Goal: Transaction & Acquisition: Purchase product/service

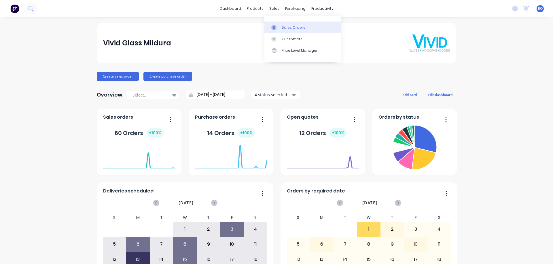
click at [294, 26] on div "Sales Orders" at bounding box center [293, 27] width 24 height 5
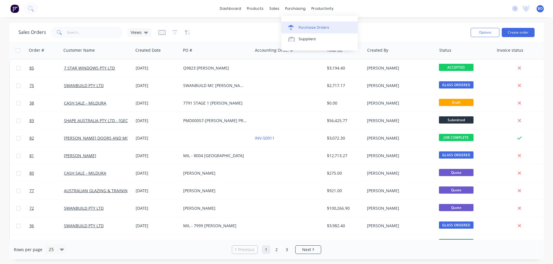
click at [305, 26] on div "Purchase Orders" at bounding box center [313, 27] width 31 height 5
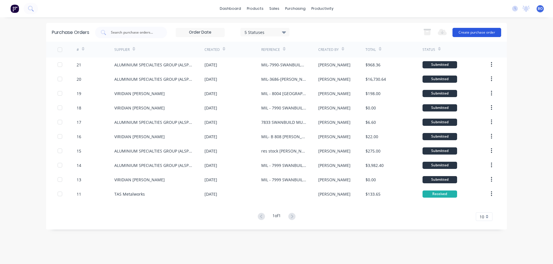
click at [476, 31] on button "Create purchase order" at bounding box center [476, 32] width 49 height 9
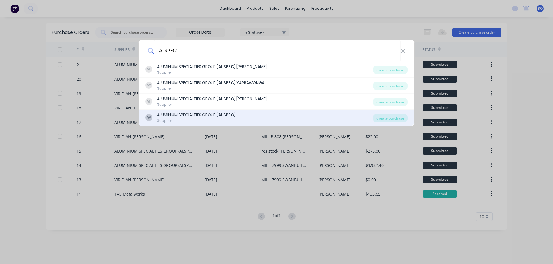
type input "ALSPEC"
click at [191, 114] on div "ALUMINIUM SPECIALTIES GROUP ( ALSPEC )" at bounding box center [196, 115] width 79 height 6
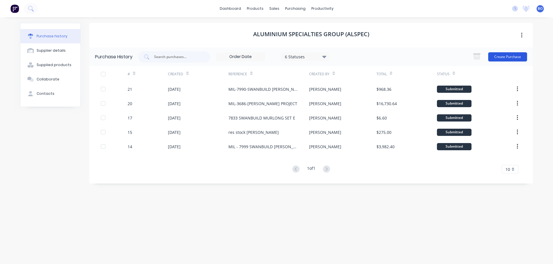
click at [504, 55] on button "Create Purchase" at bounding box center [507, 56] width 39 height 9
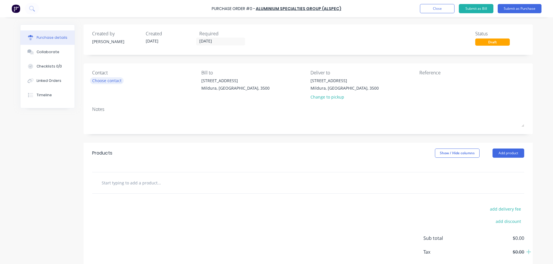
click at [110, 80] on div "Choose contact" at bounding box center [106, 81] width 29 height 6
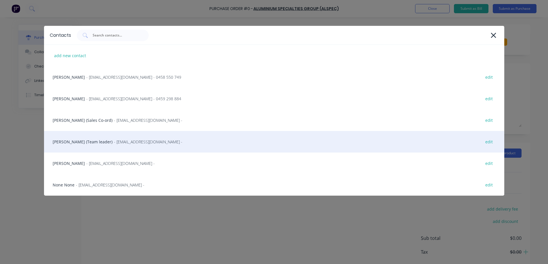
click at [93, 140] on div "[PERSON_NAME] (Team leader) - [EMAIL_ADDRESS][DOMAIN_NAME] - edit" at bounding box center [274, 142] width 460 height 22
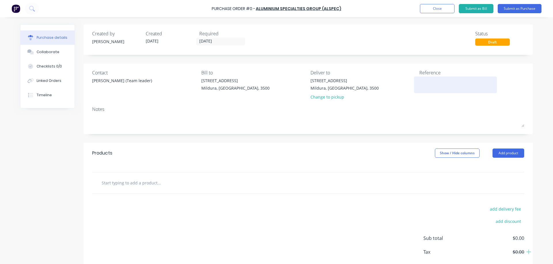
click at [421, 80] on textarea at bounding box center [455, 84] width 72 height 13
type textarea "8"
type textarea "MIL-8014 [PERSON_NAME]"
type textarea "x"
type textarea "MIL-8014 [PERSON_NAME]"
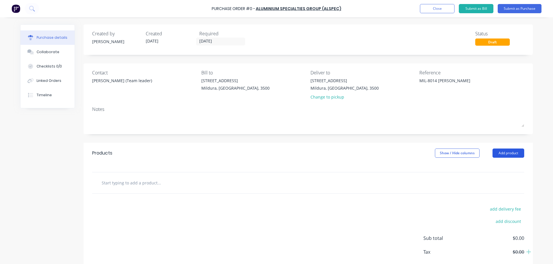
click at [509, 153] on button "Add product" at bounding box center [508, 153] width 32 height 9
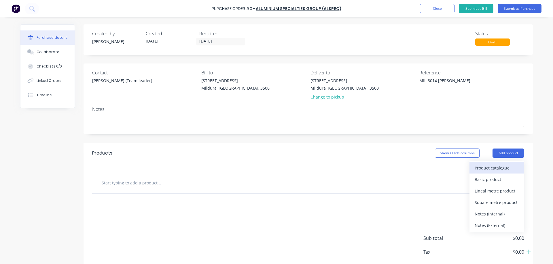
scroll to position [29, 0]
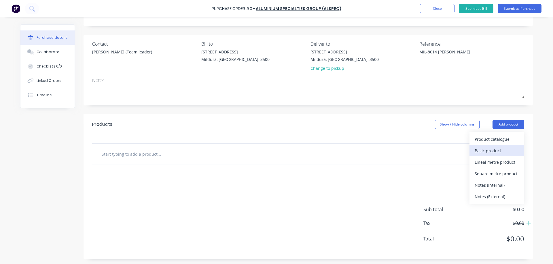
click at [492, 150] on div "Basic product" at bounding box center [496, 151] width 44 height 8
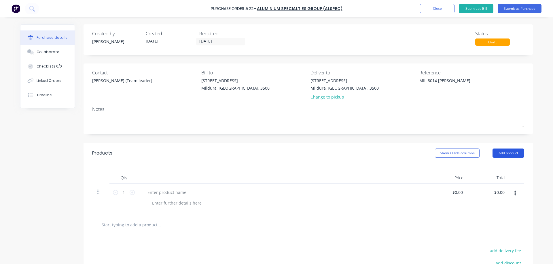
click at [506, 152] on button "Add product" at bounding box center [508, 153] width 32 height 9
click at [97, 193] on icon at bounding box center [98, 191] width 3 height 5
click at [514, 192] on icon "button" at bounding box center [514, 193] width 1 height 5
click at [486, 232] on button "Delete" at bounding box center [497, 232] width 49 height 12
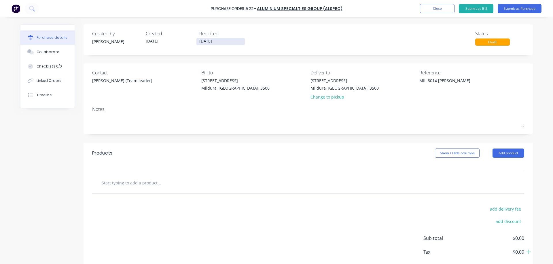
click at [228, 41] on input "[DATE]" at bounding box center [220, 41] width 48 height 7
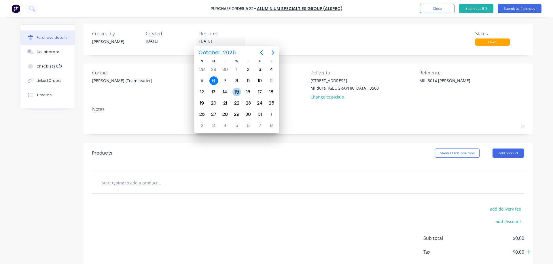
click at [237, 90] on div "15" at bounding box center [236, 92] width 9 height 9
type textarea "x"
type input "[DATE]"
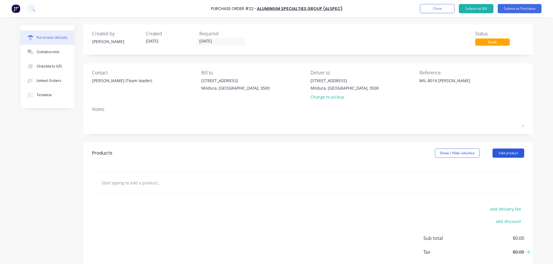
click at [513, 151] on button "Add product" at bounding box center [508, 153] width 32 height 9
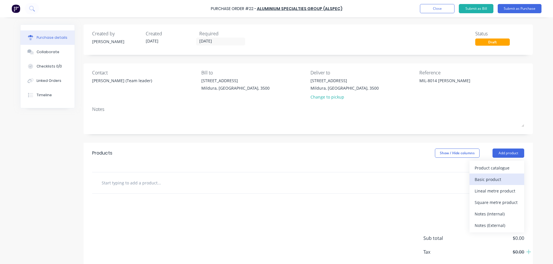
click at [488, 179] on div "Basic product" at bounding box center [496, 180] width 44 height 8
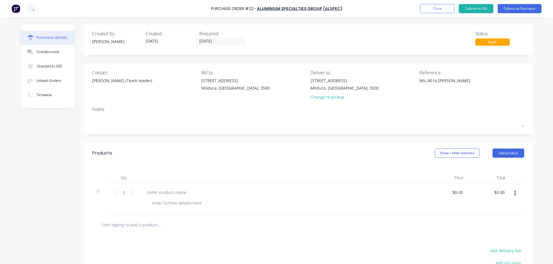
click at [511, 193] on button "button" at bounding box center [515, 194] width 14 height 10
click at [484, 232] on button "Delete" at bounding box center [497, 232] width 49 height 12
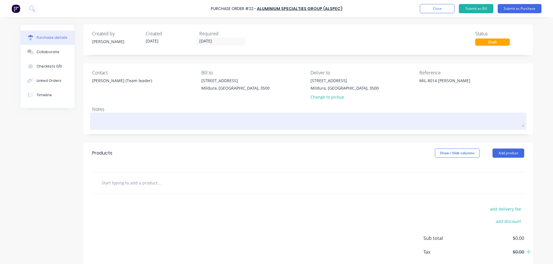
scroll to position [30, 0]
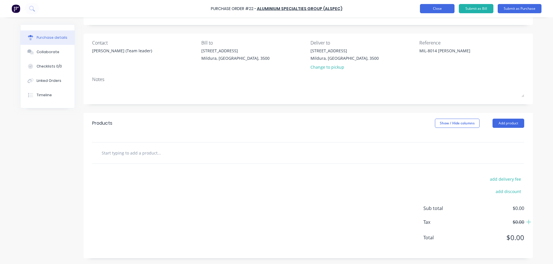
click at [433, 8] on button "Close" at bounding box center [437, 8] width 35 height 9
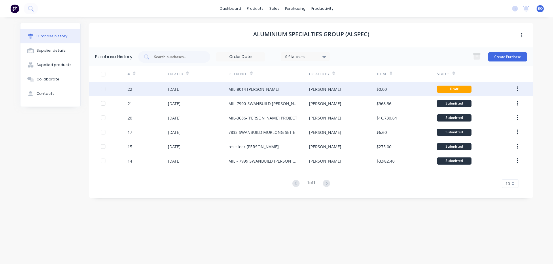
click at [246, 88] on div "MIL-8014 [PERSON_NAME]" at bounding box center [253, 89] width 51 height 6
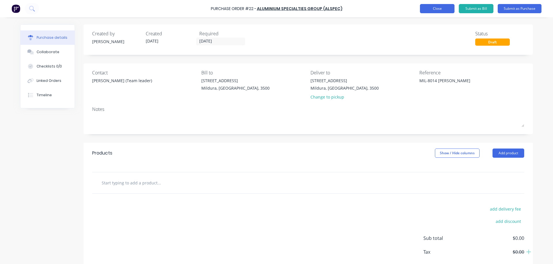
click at [439, 5] on button "Close" at bounding box center [437, 8] width 35 height 9
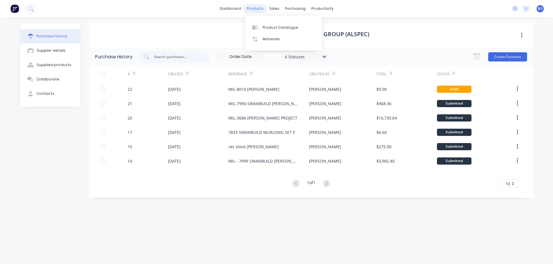
click at [260, 10] on div "products" at bounding box center [255, 8] width 22 height 9
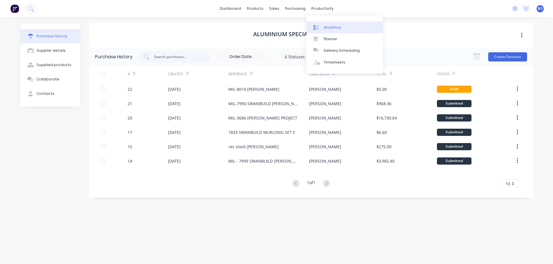
click at [331, 26] on div "Workflow" at bounding box center [331, 27] width 17 height 5
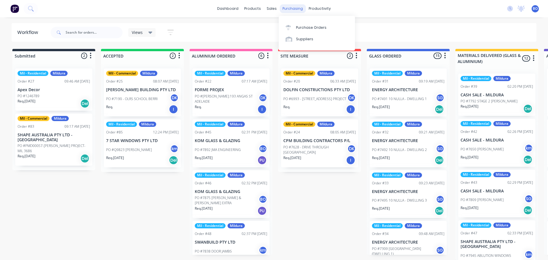
click at [291, 8] on div "purchasing" at bounding box center [293, 8] width 26 height 9
click at [314, 28] on div "Purchase Orders" at bounding box center [311, 27] width 31 height 5
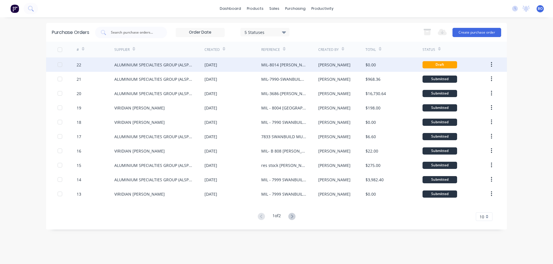
click at [278, 66] on div "MIL-8014 [PERSON_NAME]" at bounding box center [283, 65] width 45 height 6
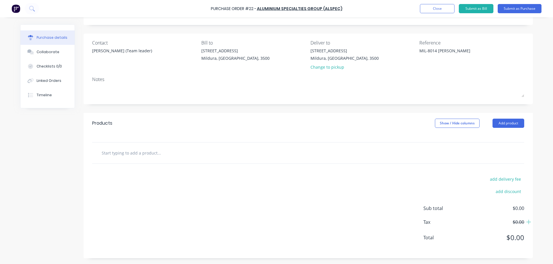
scroll to position [1, 0]
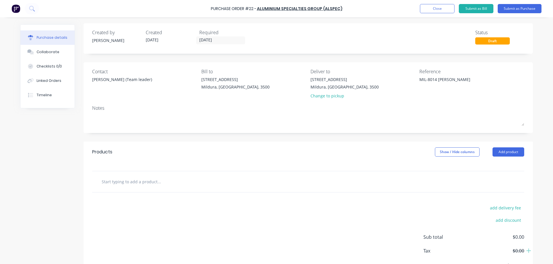
click at [113, 186] on input "text" at bounding box center [158, 182] width 115 height 12
click at [504, 149] on button "Add product" at bounding box center [508, 152] width 32 height 9
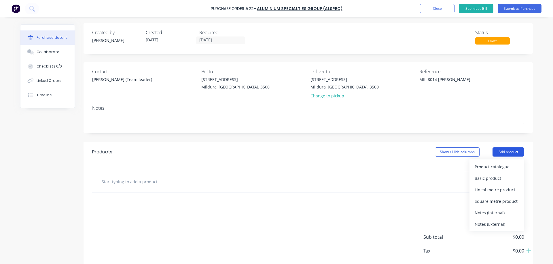
click at [514, 149] on button "Add product" at bounding box center [508, 152] width 32 height 9
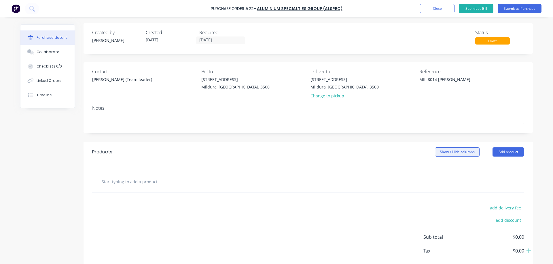
click at [452, 153] on button "Show / Hide columns" at bounding box center [457, 152] width 45 height 9
click at [453, 152] on button "Show / Hide columns" at bounding box center [457, 152] width 45 height 9
click at [500, 152] on button "Add product" at bounding box center [508, 152] width 32 height 9
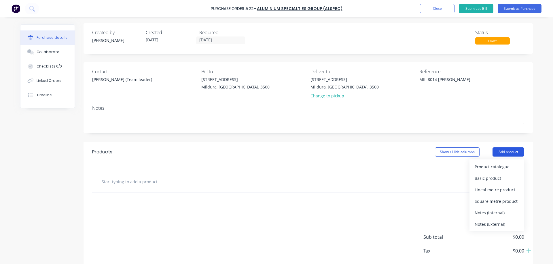
click at [513, 151] on button "Add product" at bounding box center [508, 152] width 32 height 9
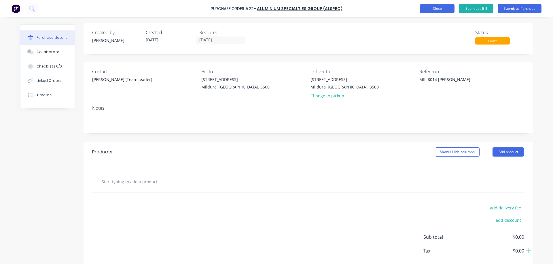
type textarea "x"
click at [441, 7] on button "Close" at bounding box center [437, 8] width 35 height 9
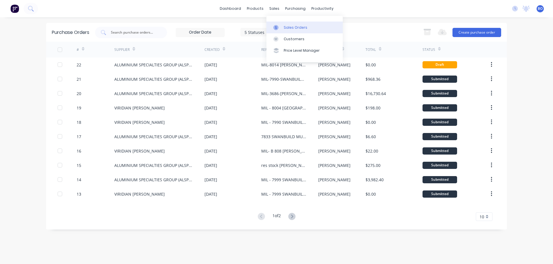
click at [297, 27] on div "Sales Orders" at bounding box center [295, 27] width 24 height 5
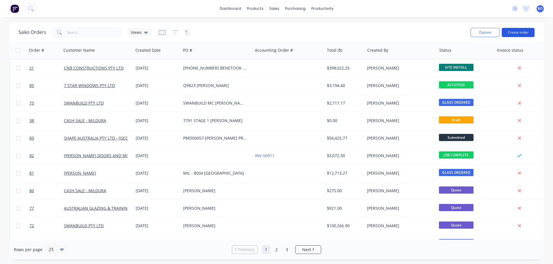
click at [519, 31] on button "Create order" at bounding box center [517, 32] width 33 height 9
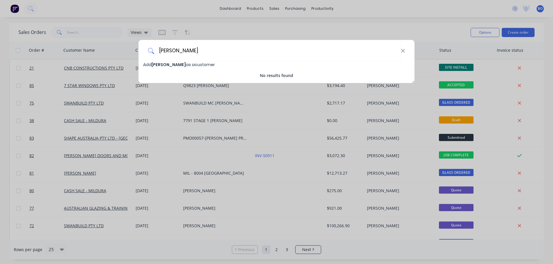
type input "[PERSON_NAME]"
click at [178, 64] on span "[PERSON_NAME]" at bounding box center [168, 65] width 34 height 6
select select "AU"
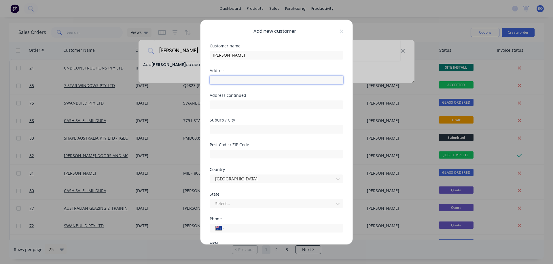
click at [222, 79] on input "text" at bounding box center [277, 80] width 134 height 9
type input "[STREET_ADDRESS][PERSON_NAME]"
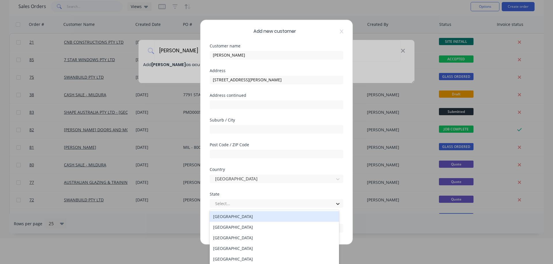
click at [335, 203] on icon at bounding box center [338, 204] width 6 height 6
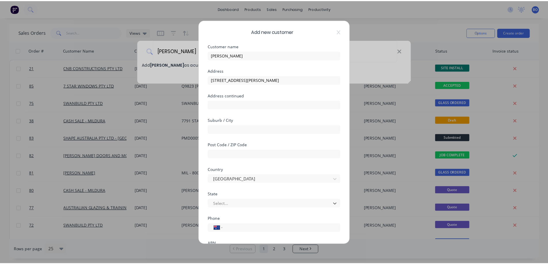
scroll to position [56, 0]
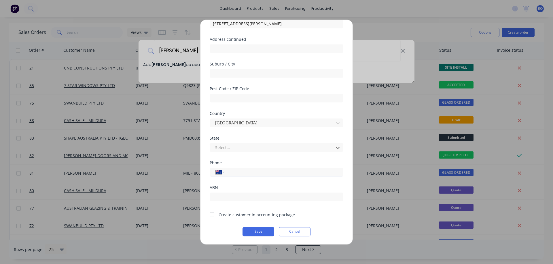
click at [229, 172] on input "tel" at bounding box center [283, 172] width 109 height 7
type input "0439 604 411"
click at [261, 231] on button "Save" at bounding box center [258, 231] width 32 height 9
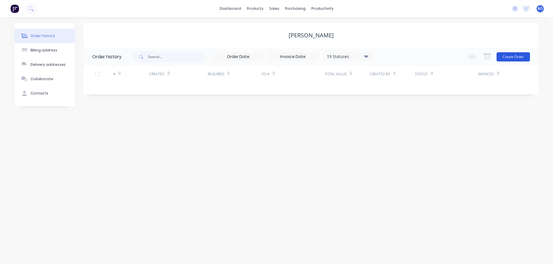
click at [512, 54] on button "Create Order" at bounding box center [512, 56] width 33 height 9
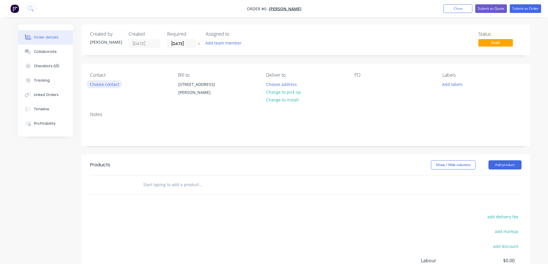
click at [108, 84] on button "Choose contact" at bounding box center [104, 84] width 35 height 8
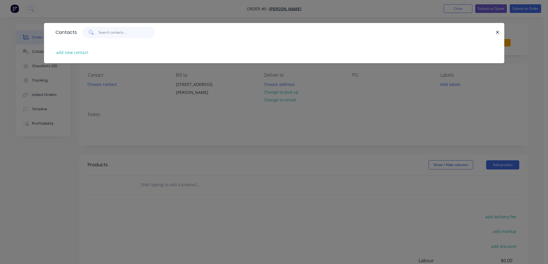
click at [100, 30] on input "text" at bounding box center [126, 33] width 56 height 12
type input "[PERSON_NAME]"
click at [83, 51] on button "add new contact" at bounding box center [72, 53] width 38 height 8
select select "AU"
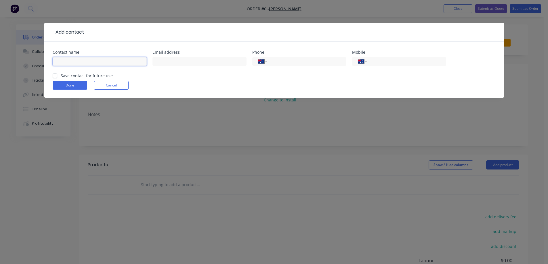
click at [79, 61] on input "text" at bounding box center [100, 61] width 94 height 9
type input "[PERSON_NAME]"
click at [167, 63] on input "text" at bounding box center [200, 61] width 94 height 9
type input "[EMAIL_ADDRESS][DOMAIN_NAME]"
click at [272, 62] on input "tel" at bounding box center [305, 61] width 69 height 7
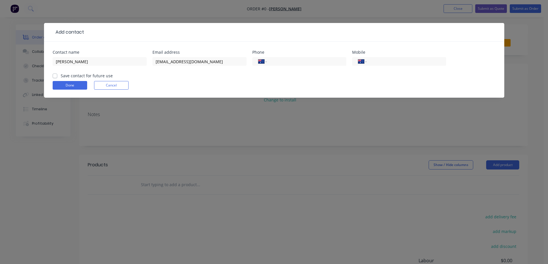
type input "0439 604 411"
click at [76, 84] on button "Done" at bounding box center [70, 85] width 35 height 9
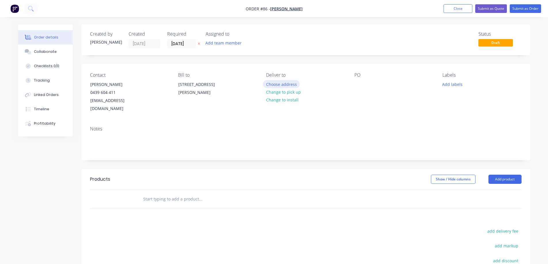
click at [287, 84] on button "Choose address" at bounding box center [281, 84] width 37 height 8
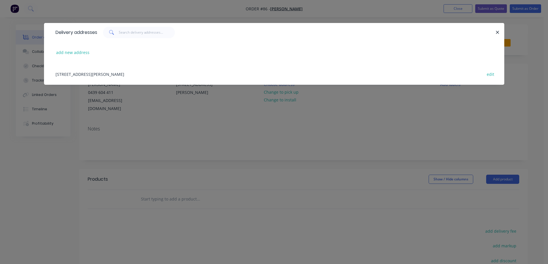
click at [114, 74] on div "[STREET_ADDRESS][PERSON_NAME] edit" at bounding box center [274, 74] width 443 height 22
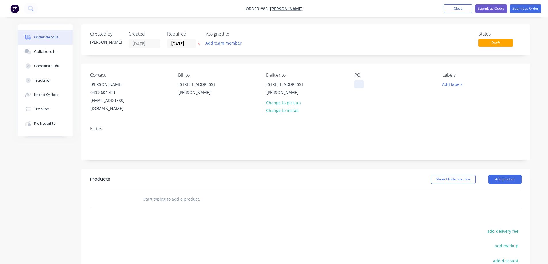
click at [355, 84] on div at bounding box center [359, 84] width 9 height 8
click at [511, 175] on button "Add product" at bounding box center [505, 179] width 33 height 9
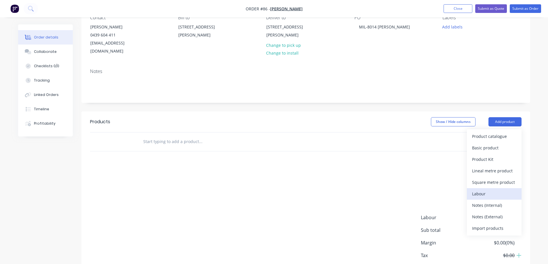
scroll to position [83, 0]
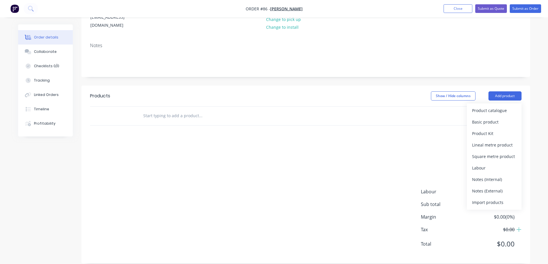
click at [486, 199] on div "Import products" at bounding box center [494, 203] width 44 height 8
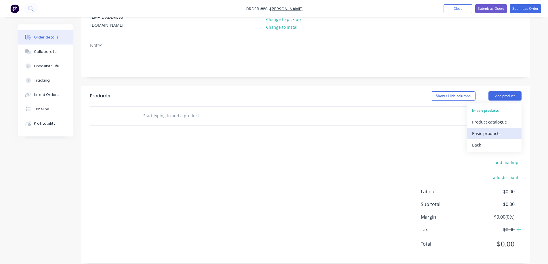
click at [489, 130] on div "Basic products" at bounding box center [494, 134] width 44 height 8
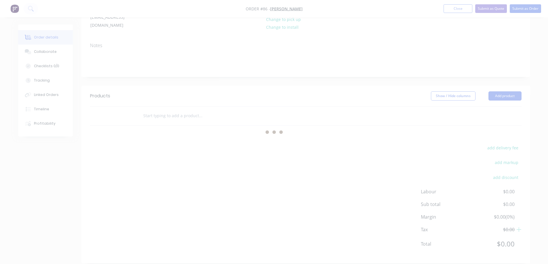
scroll to position [0, 0]
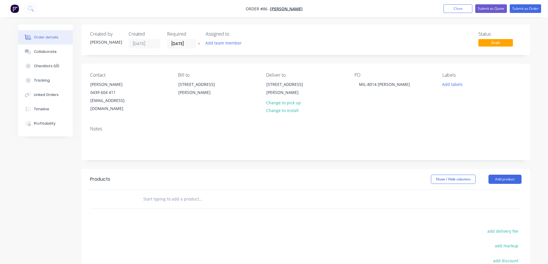
click at [139, 194] on div at bounding box center [224, 200] width 173 height 12
click at [197, 194] on input "text" at bounding box center [200, 200] width 115 height 12
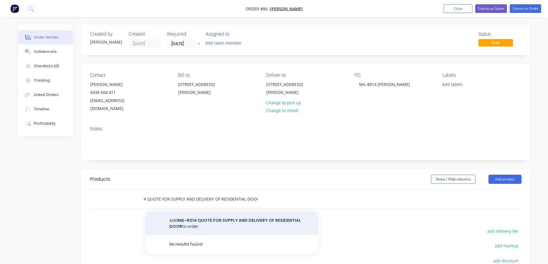
type input "MIL-8014 QUOTE FOR SUPPLY AND DELIVERY OF RESIDENTIAL DOOR"
click at [225, 212] on button "Add MIL-8014 QUOTE FOR SUPPLY AND DELIVERY OF RESIDENTIAL DOOR to order" at bounding box center [231, 224] width 173 height 24
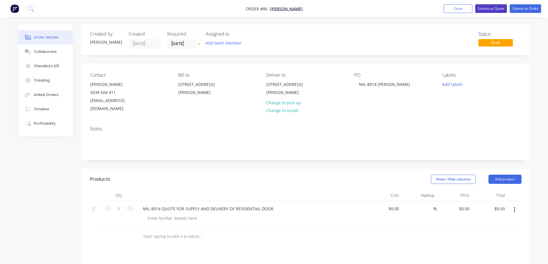
click at [497, 6] on button "Submit as Quote" at bounding box center [491, 8] width 32 height 9
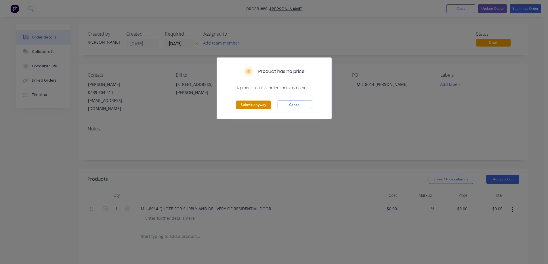
click at [256, 104] on button "Submit anyway" at bounding box center [253, 105] width 35 height 9
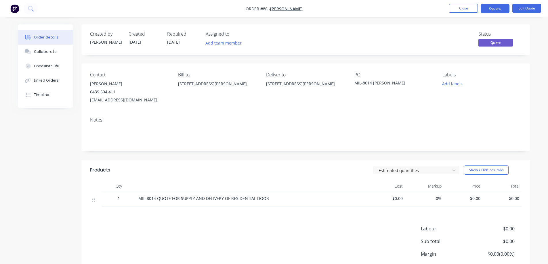
scroll to position [45, 0]
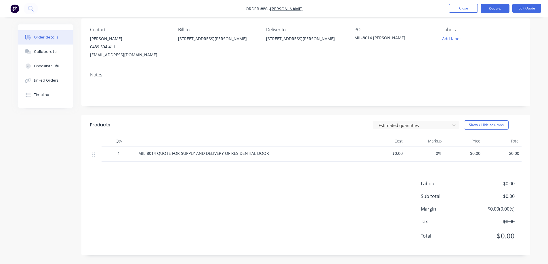
click at [403, 153] on span "$0.00" at bounding box center [386, 154] width 34 height 6
drag, startPoint x: 403, startPoint y: 153, endPoint x: 393, endPoint y: 153, distance: 9.5
click at [393, 153] on span "$0.00" at bounding box center [386, 154] width 34 height 6
click at [523, 7] on button "Edit Quote" at bounding box center [527, 8] width 29 height 9
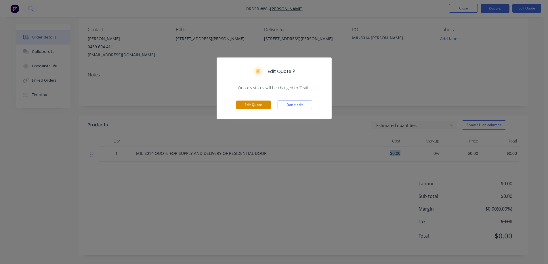
click at [256, 103] on button "Edit Quote" at bounding box center [253, 105] width 35 height 9
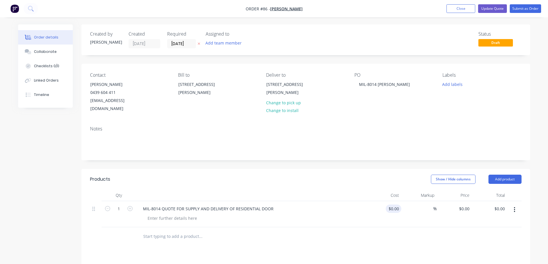
type input "0"
click at [400, 205] on input "0" at bounding box center [394, 209] width 13 height 8
type input "$1,557.19"
type input "1557.19"
type input "$1,557.19"
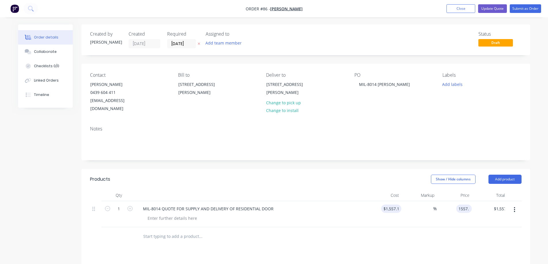
click at [471, 205] on input "1557.19" at bounding box center [465, 209] width 13 height 8
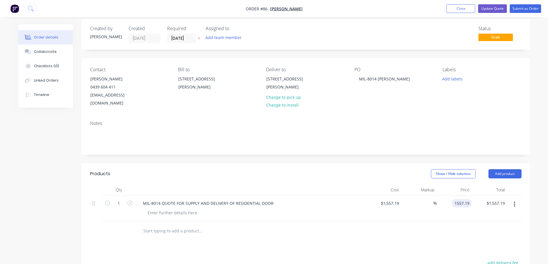
scroll to position [34, 0]
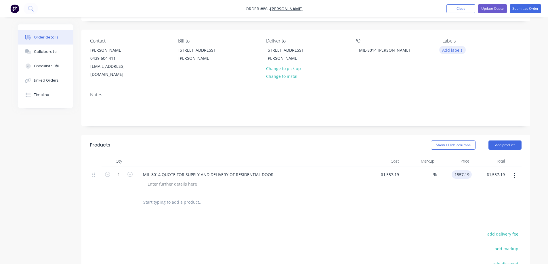
type input "$1,557.19"
click at [452, 50] on button "Add labels" at bounding box center [452, 50] width 26 height 8
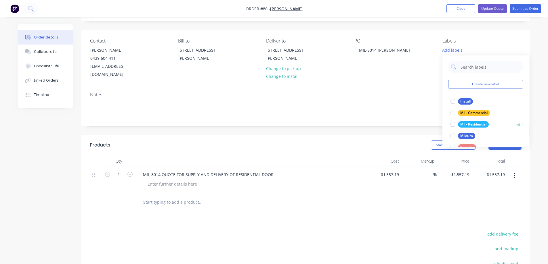
click at [452, 123] on div at bounding box center [453, 125] width 12 height 12
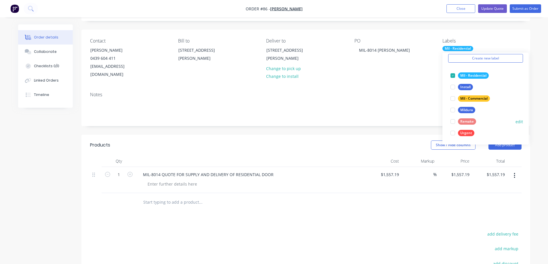
scroll to position [0, 0]
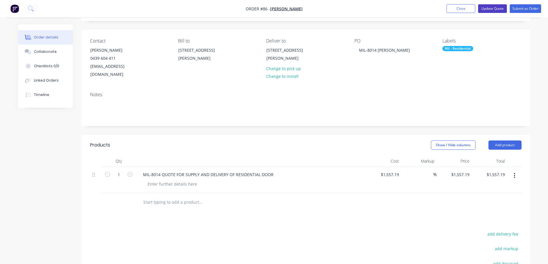
click at [495, 7] on button "Update Quote" at bounding box center [492, 8] width 29 height 9
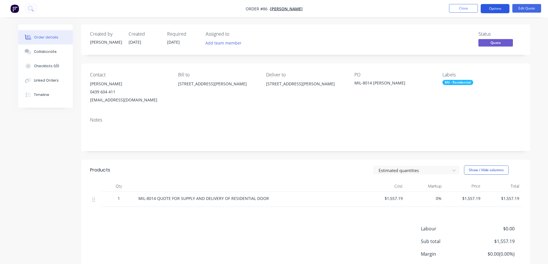
click at [495, 8] on button "Options" at bounding box center [495, 8] width 29 height 9
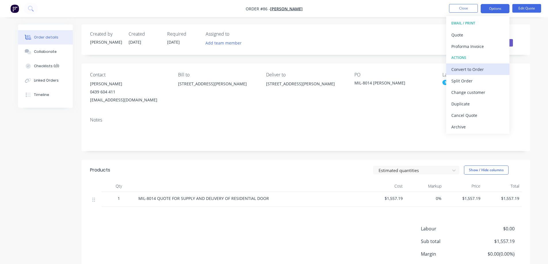
click at [468, 68] on div "Convert to Order" at bounding box center [478, 69] width 53 height 8
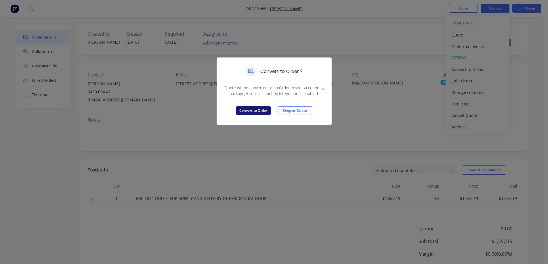
click at [256, 110] on button "Convert to Order" at bounding box center [253, 110] width 35 height 9
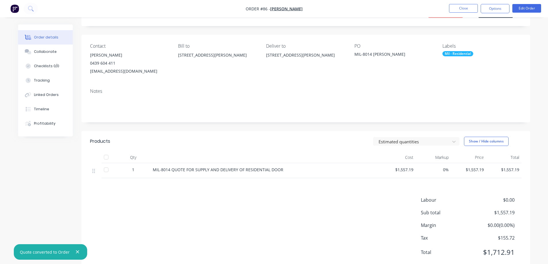
scroll to position [45, 0]
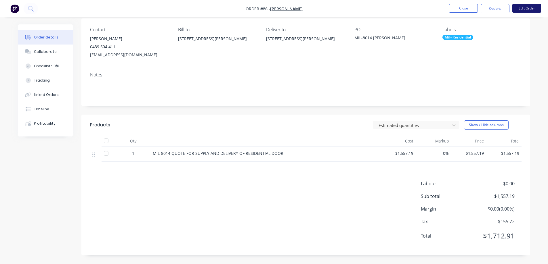
click at [529, 7] on button "Edit Order" at bounding box center [527, 8] width 29 height 9
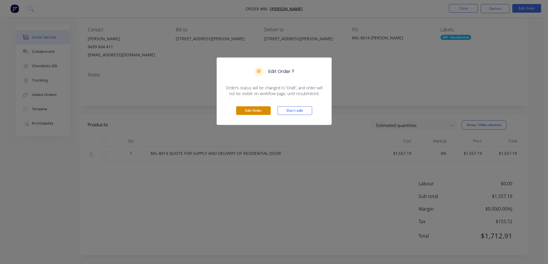
click at [264, 109] on button "Edit Order" at bounding box center [253, 110] width 35 height 9
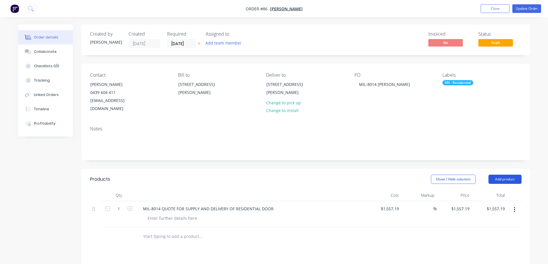
click at [509, 175] on button "Add product" at bounding box center [505, 179] width 33 height 9
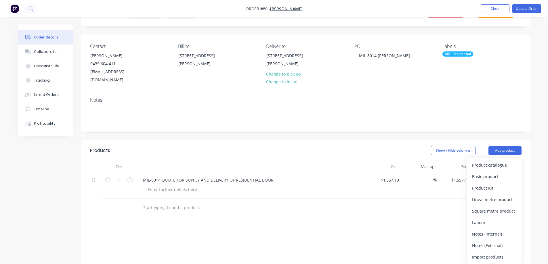
scroll to position [86, 0]
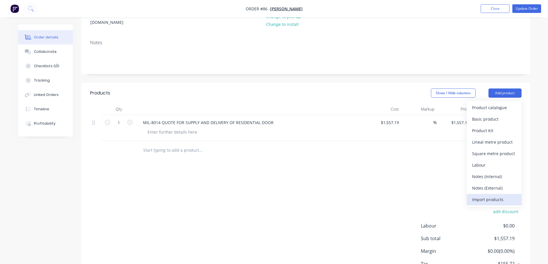
click at [486, 196] on div "Import products" at bounding box center [494, 200] width 44 height 8
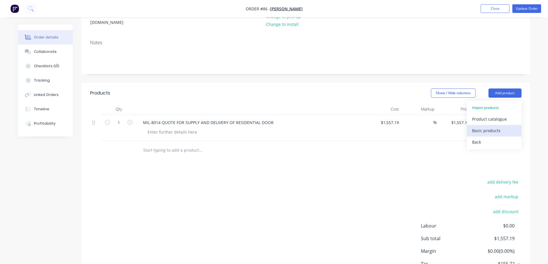
click at [490, 127] on div "Basic products" at bounding box center [494, 131] width 44 height 8
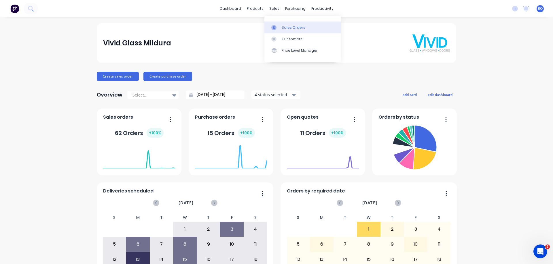
click at [288, 25] on div "Sales Orders" at bounding box center [293, 27] width 24 height 5
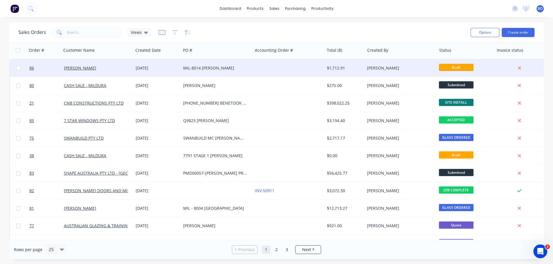
click at [230, 66] on div "MIL-8014 [PERSON_NAME]" at bounding box center [215, 68] width 64 height 6
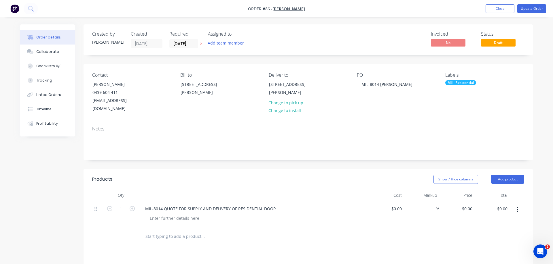
type input "$1,557.19"
click at [530, 7] on button "Update Order" at bounding box center [527, 8] width 29 height 9
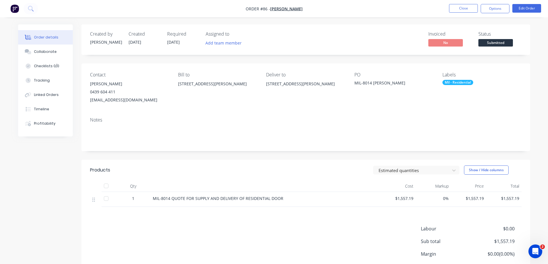
click at [106, 199] on div at bounding box center [106, 199] width 12 height 12
click at [106, 197] on div at bounding box center [106, 199] width 12 height 12
click at [495, 8] on button "Options" at bounding box center [495, 8] width 29 height 9
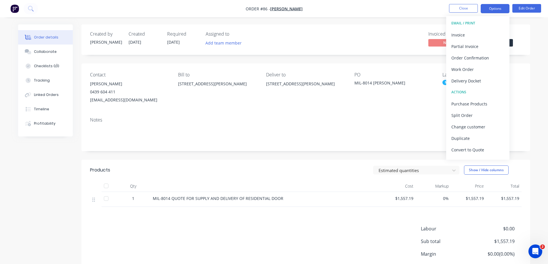
click at [494, 7] on button "Options" at bounding box center [495, 8] width 29 height 9
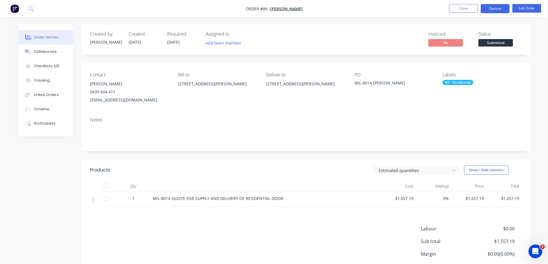
click at [496, 7] on button "Options" at bounding box center [495, 8] width 29 height 9
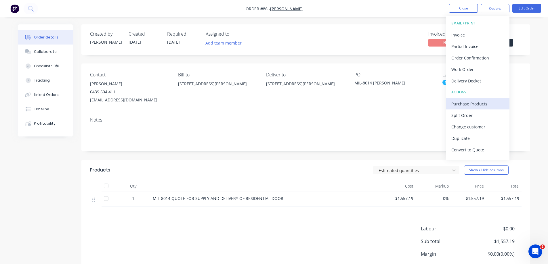
click at [477, 102] on div "Purchase Products" at bounding box center [478, 104] width 53 height 8
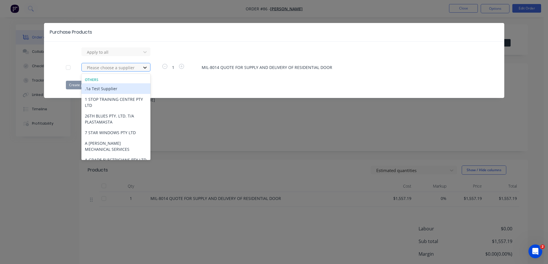
click at [145, 68] on icon at bounding box center [145, 68] width 6 height 6
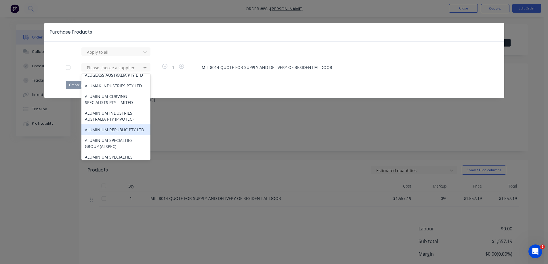
scroll to position [662, 0]
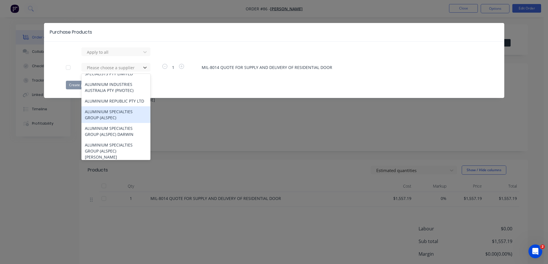
click at [106, 123] on div "ALUMINIUM SPECIALTIES GROUP (ALSPEC)" at bounding box center [115, 114] width 69 height 17
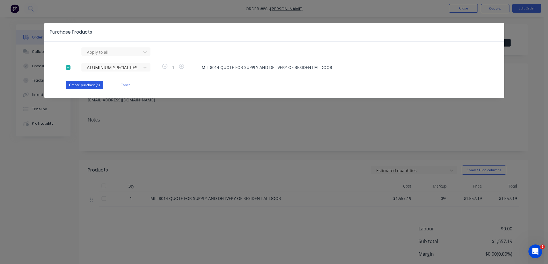
click at [88, 84] on button "Create purchase(s)" at bounding box center [84, 85] width 37 height 9
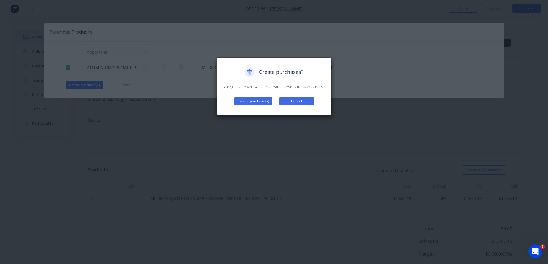
click at [294, 99] on button "Cancel" at bounding box center [296, 101] width 35 height 9
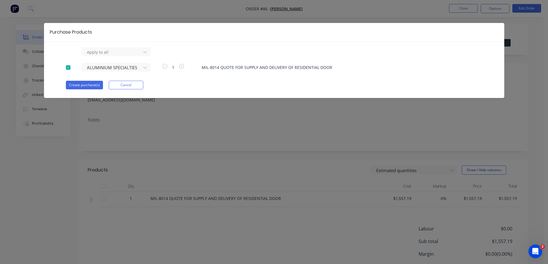
click at [125, 83] on button "Cancel" at bounding box center [126, 85] width 35 height 9
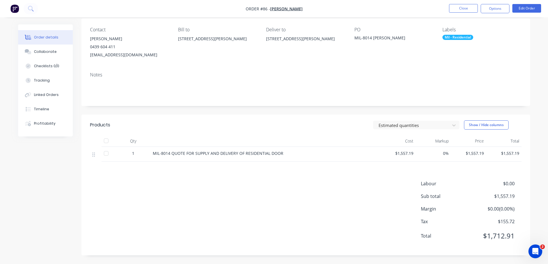
scroll to position [0, 0]
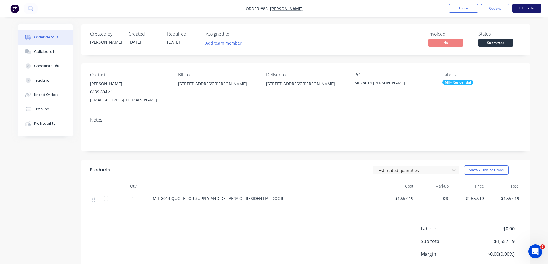
click at [529, 7] on button "Edit Order" at bounding box center [527, 8] width 29 height 9
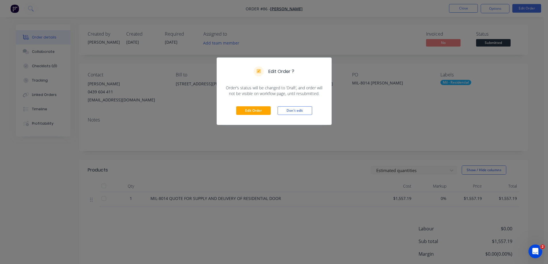
click at [298, 109] on button "Don't edit" at bounding box center [295, 110] width 35 height 9
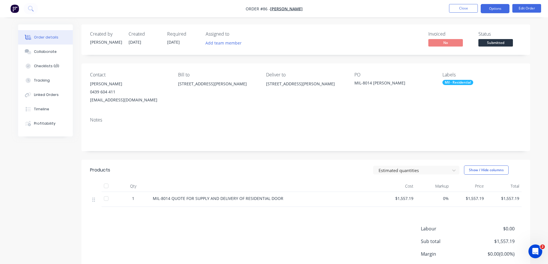
click at [494, 8] on button "Options" at bounding box center [495, 8] width 29 height 9
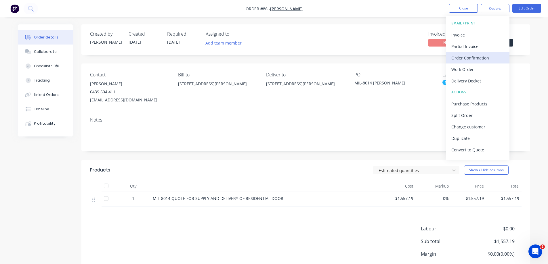
click at [481, 58] on div "Order Confirmation" at bounding box center [478, 58] width 53 height 8
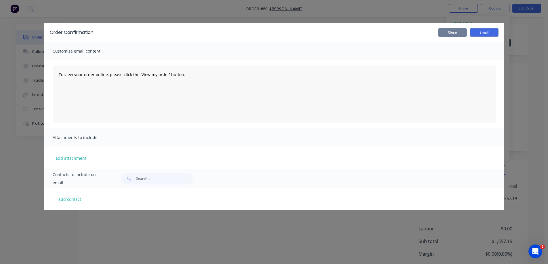
click at [452, 31] on button "Close" at bounding box center [452, 32] width 29 height 9
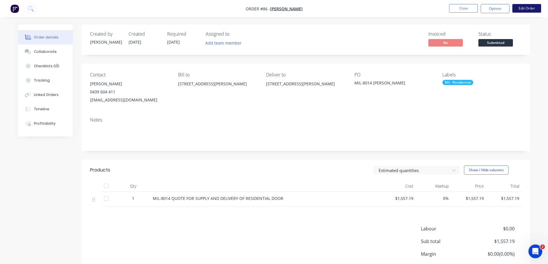
click at [534, 6] on button "Edit Order" at bounding box center [527, 8] width 29 height 9
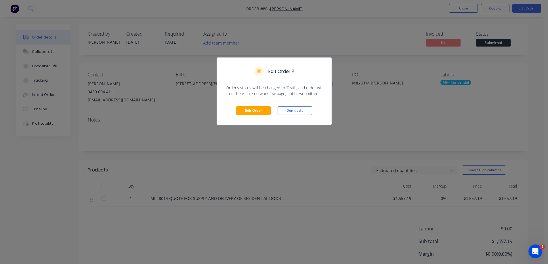
drag, startPoint x: 293, startPoint y: 112, endPoint x: 326, endPoint y: 106, distance: 33.6
click at [294, 111] on button "Don't edit" at bounding box center [295, 110] width 35 height 9
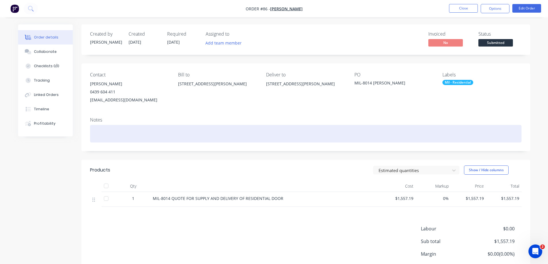
scroll to position [45, 0]
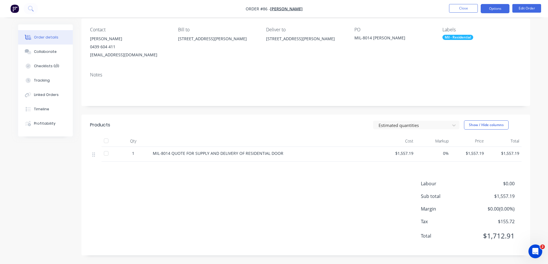
click at [502, 7] on button "Options" at bounding box center [495, 8] width 29 height 9
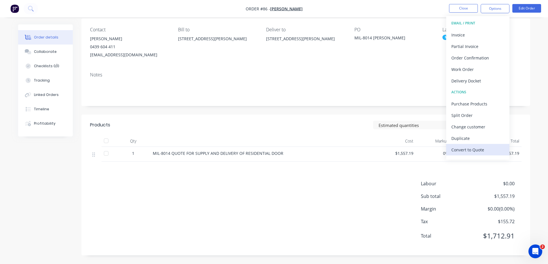
click at [479, 148] on div "Convert to Quote" at bounding box center [478, 150] width 53 height 8
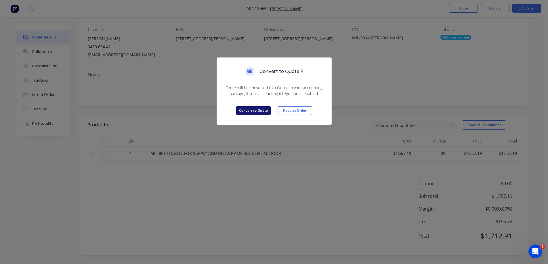
click at [260, 111] on button "Convert to Quote" at bounding box center [253, 110] width 35 height 9
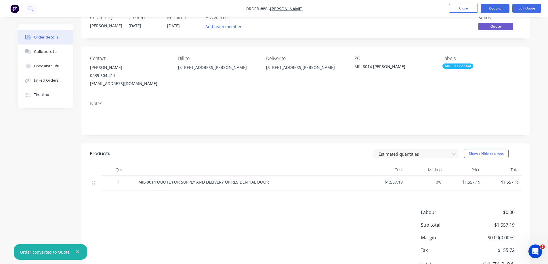
scroll to position [0, 0]
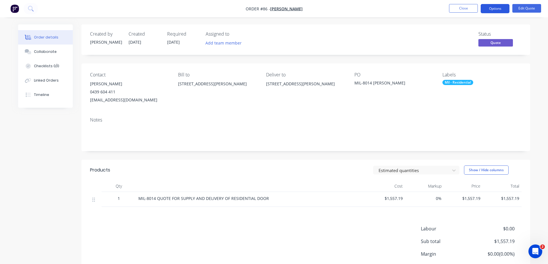
click at [498, 7] on button "Options" at bounding box center [495, 8] width 29 height 9
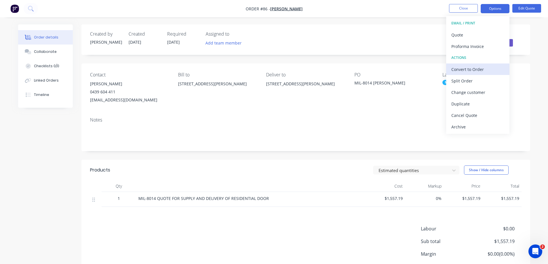
click at [478, 68] on div "Convert to Order" at bounding box center [478, 69] width 53 height 8
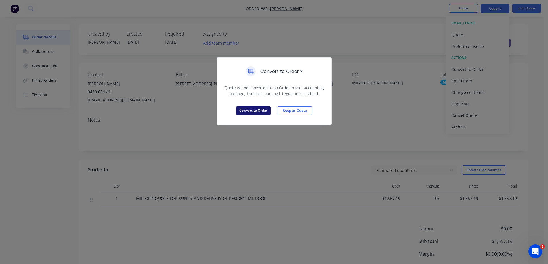
click at [259, 110] on button "Convert to Order" at bounding box center [253, 110] width 35 height 9
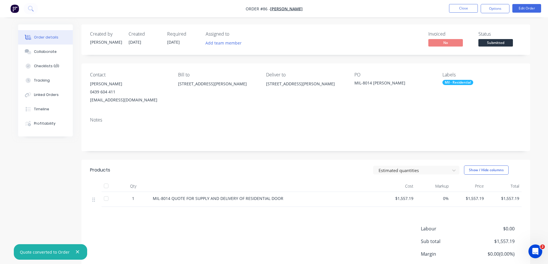
scroll to position [45, 0]
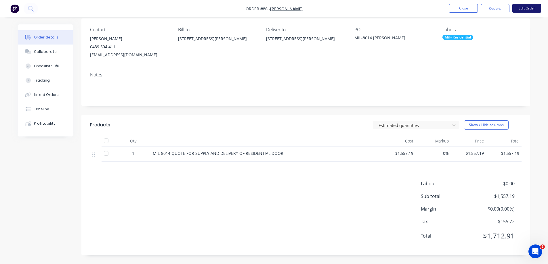
click at [532, 7] on button "Edit Order" at bounding box center [527, 8] width 29 height 9
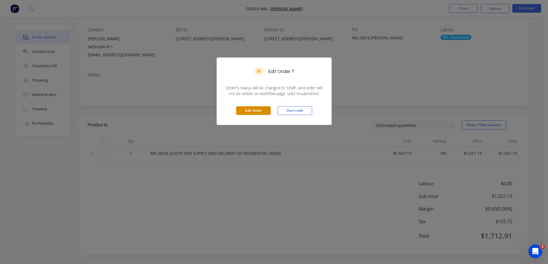
click at [258, 110] on button "Edit Order" at bounding box center [253, 110] width 35 height 9
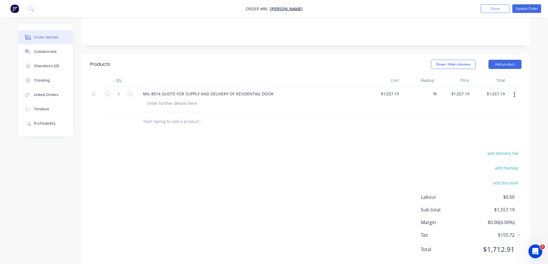
scroll to position [121, 0]
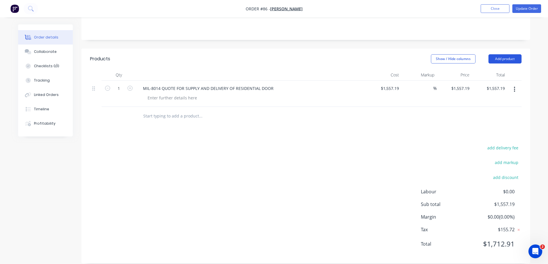
click at [511, 54] on button "Add product" at bounding box center [505, 58] width 33 height 9
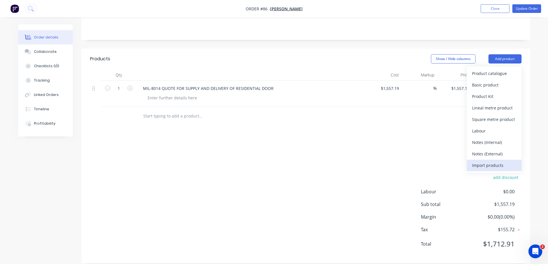
click at [491, 161] on div "Import products" at bounding box center [494, 165] width 44 height 8
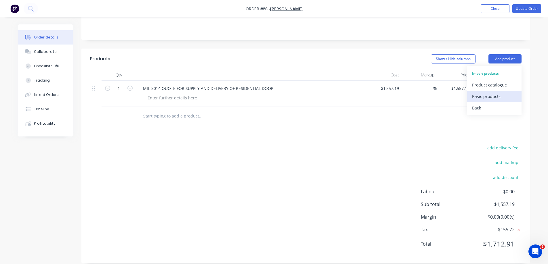
click at [483, 92] on div "Basic products" at bounding box center [494, 96] width 44 height 8
click at [487, 10] on button "Close" at bounding box center [495, 8] width 29 height 9
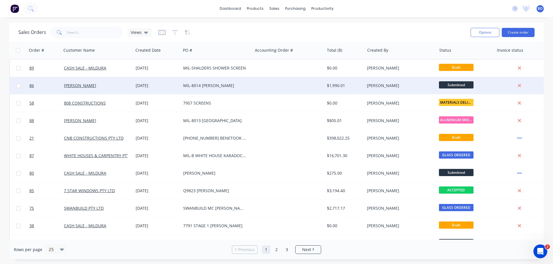
click at [231, 85] on div "MIL-8014 [PERSON_NAME]" at bounding box center [215, 86] width 64 height 6
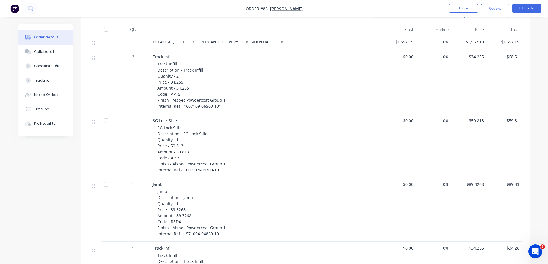
scroll to position [99, 0]
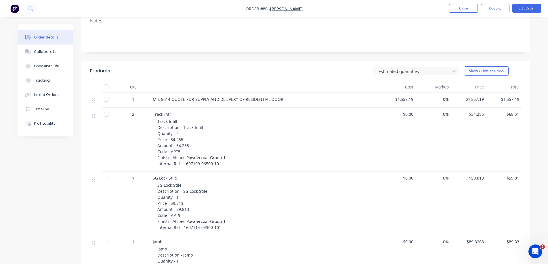
click at [106, 115] on div at bounding box center [106, 115] width 12 height 12
click at [106, 113] on div at bounding box center [106, 115] width 12 height 12
click at [500, 7] on button "Options" at bounding box center [495, 8] width 29 height 9
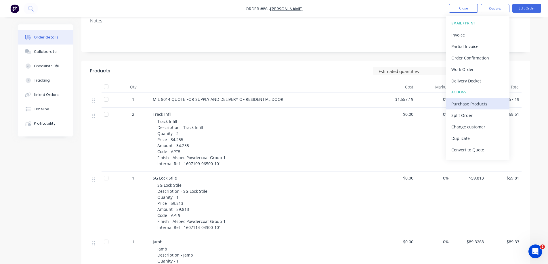
click at [473, 103] on div "Purchase Products" at bounding box center [478, 104] width 53 height 8
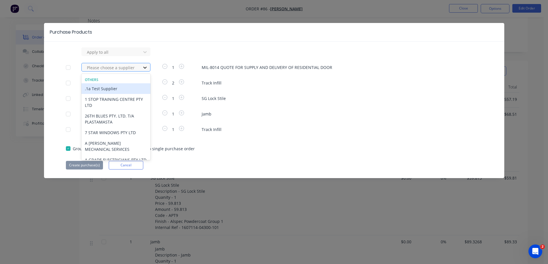
click at [144, 68] on icon at bounding box center [144, 68] width 3 height 2
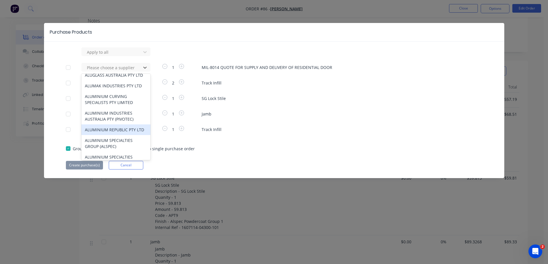
scroll to position [662, 0]
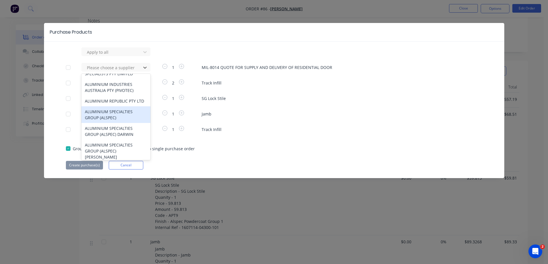
click at [108, 123] on div "ALUMINIUM SPECIALTIES GROUP (ALSPEC)" at bounding box center [115, 114] width 69 height 17
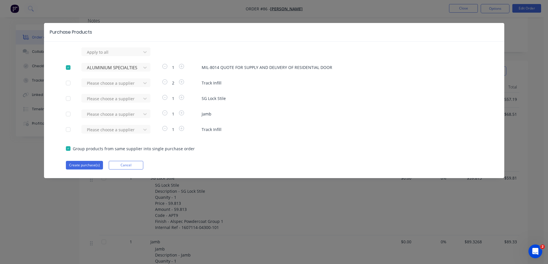
click at [67, 83] on div at bounding box center [68, 83] width 12 height 12
click at [69, 98] on div at bounding box center [68, 99] width 12 height 12
click at [68, 114] on div at bounding box center [68, 115] width 12 height 12
click at [69, 130] on div at bounding box center [68, 130] width 12 height 12
click at [68, 67] on div at bounding box center [68, 68] width 12 height 12
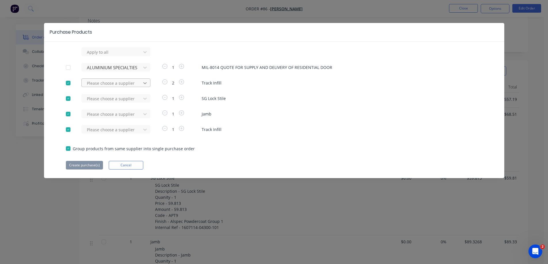
click at [144, 83] on icon at bounding box center [145, 83] width 6 height 6
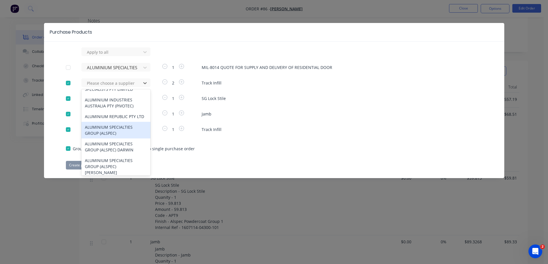
click at [109, 139] on div "ALUMINIUM SPECIALTIES GROUP (ALSPEC)" at bounding box center [115, 130] width 69 height 17
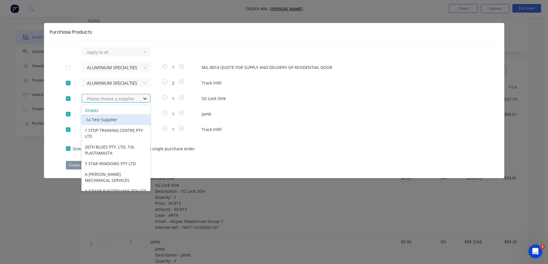
click at [145, 99] on icon at bounding box center [144, 99] width 3 height 2
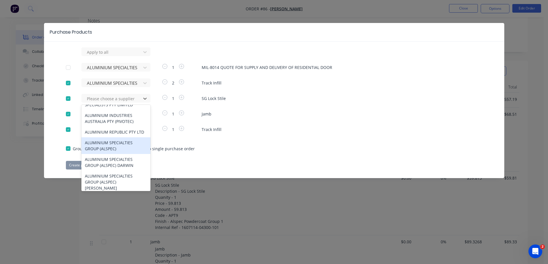
click at [115, 154] on div "ALUMINIUM SPECIALTIES GROUP (ALSPEC)" at bounding box center [115, 146] width 69 height 17
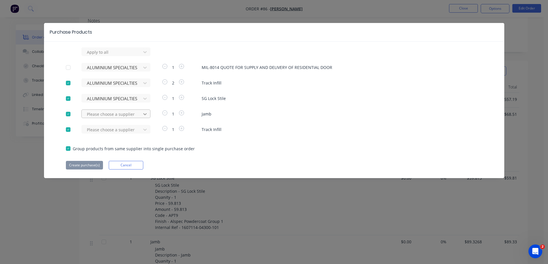
click at [145, 115] on icon at bounding box center [145, 114] width 6 height 6
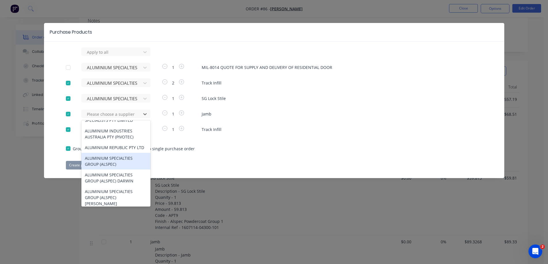
click at [105, 170] on div "ALUMINIUM SPECIALTIES GROUP (ALSPEC)" at bounding box center [115, 161] width 69 height 17
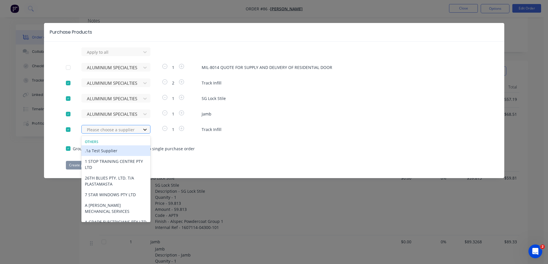
click at [145, 130] on icon at bounding box center [144, 130] width 3 height 2
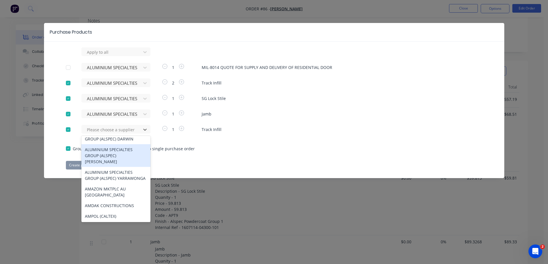
scroll to position [691, 0]
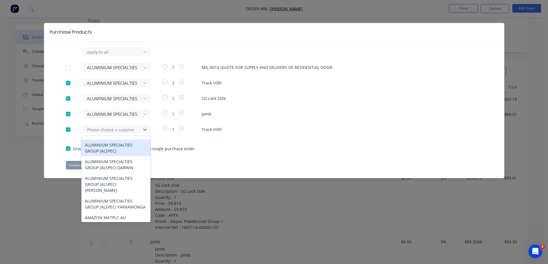
click at [108, 157] on div "ALUMINIUM SPECIALTIES GROUP (ALSPEC)" at bounding box center [115, 148] width 69 height 17
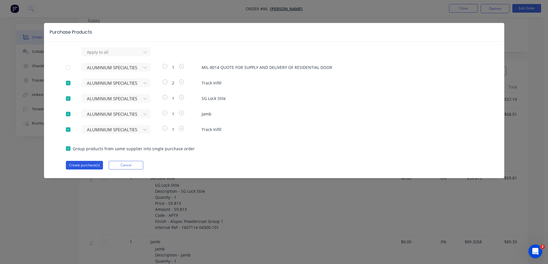
click at [90, 165] on button "Create purchase(s)" at bounding box center [84, 165] width 37 height 9
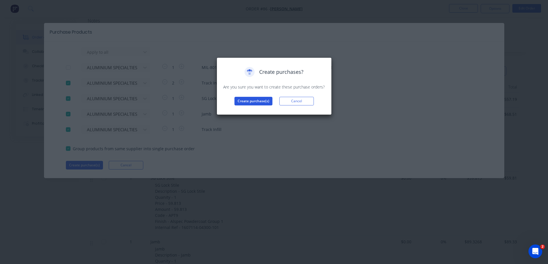
click at [264, 100] on button "Create purchase(s)" at bounding box center [254, 101] width 38 height 9
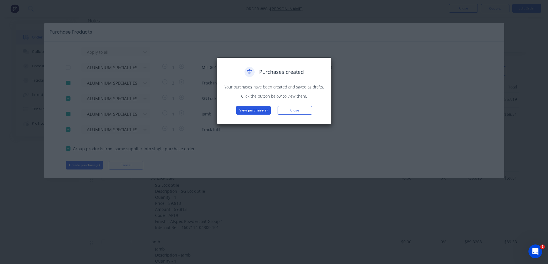
click at [258, 107] on button "View purchase(s)" at bounding box center [253, 110] width 35 height 9
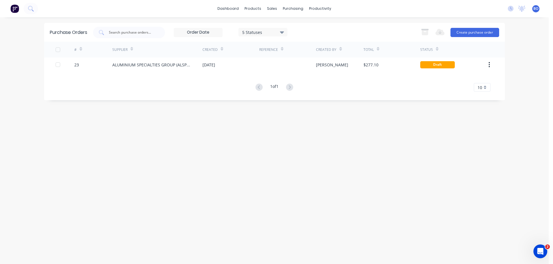
click at [484, 89] on div "10" at bounding box center [481, 87] width 17 height 9
click at [486, 88] on div "10" at bounding box center [481, 87] width 17 height 9
click at [283, 32] on icon at bounding box center [282, 32] width 4 height 2
click at [283, 31] on icon at bounding box center [282, 32] width 4 height 6
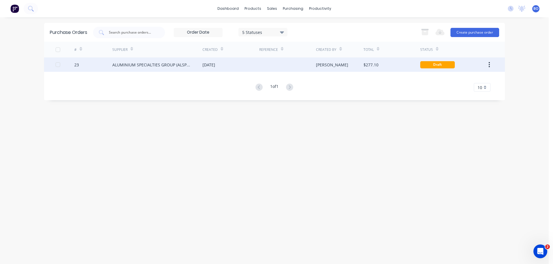
click at [489, 63] on icon "button" at bounding box center [488, 64] width 1 height 5
click at [489, 62] on icon "button" at bounding box center [488, 65] width 1 height 6
click at [57, 64] on div at bounding box center [58, 65] width 12 height 12
click at [478, 32] on button "Create purchase order" at bounding box center [474, 32] width 49 height 9
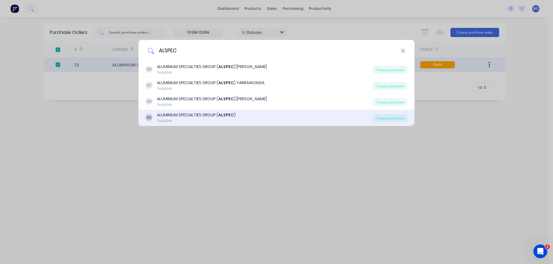
type input "ALSPEC"
click at [188, 113] on div "ALUMINIUM SPECIALTIES GROUP ( ALSPEC )" at bounding box center [196, 115] width 79 height 6
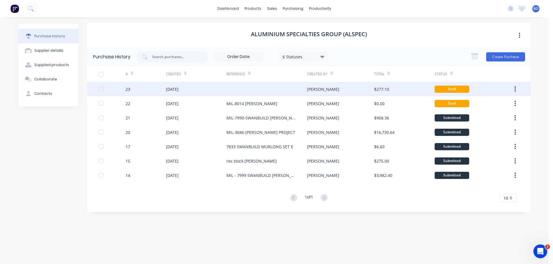
click at [249, 88] on div at bounding box center [266, 89] width 81 height 14
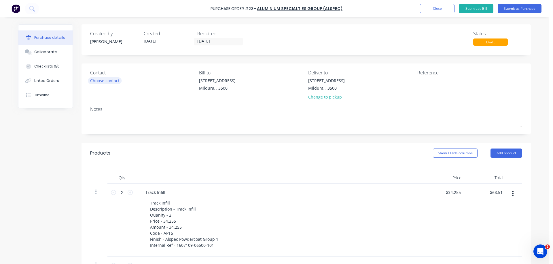
click at [109, 81] on div "Choose contact" at bounding box center [104, 81] width 29 height 6
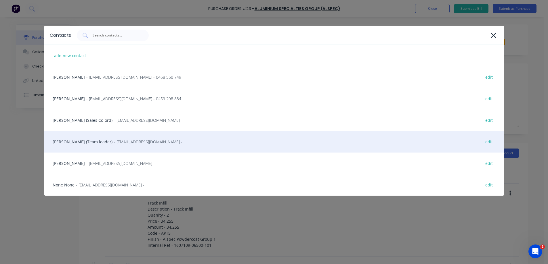
click at [81, 142] on div "[PERSON_NAME] (Team leader) - [EMAIL_ADDRESS][DOMAIN_NAME] - edit" at bounding box center [274, 142] width 460 height 22
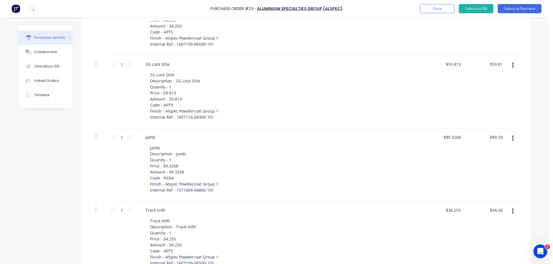
scroll to position [29, 0]
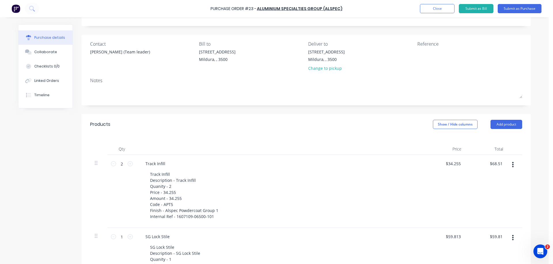
click at [101, 82] on div "Notes" at bounding box center [306, 80] width 432 height 7
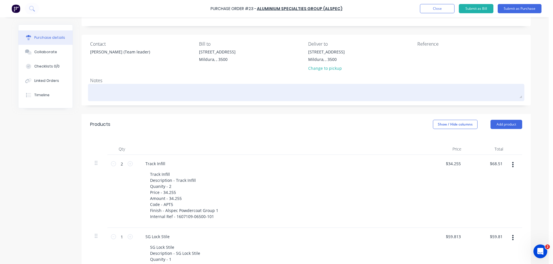
click at [99, 88] on textarea at bounding box center [306, 91] width 432 height 13
type textarea "x"
type textarea "C"
type textarea "x"
type textarea "CO"
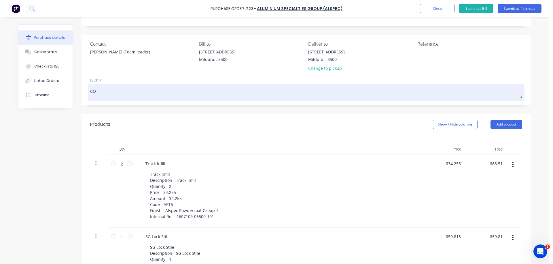
type textarea "x"
type textarea "COL"
type textarea "x"
type textarea "COLO"
type textarea "x"
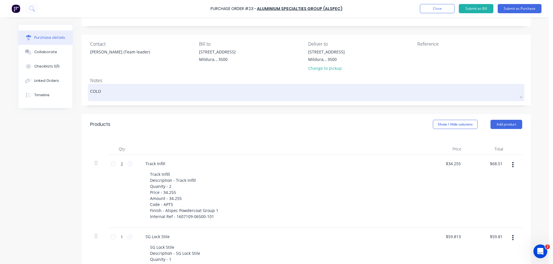
type textarea "COLOU"
type textarea "x"
type textarea "COLOUR"
type textarea "x"
type textarea "COLOUR"
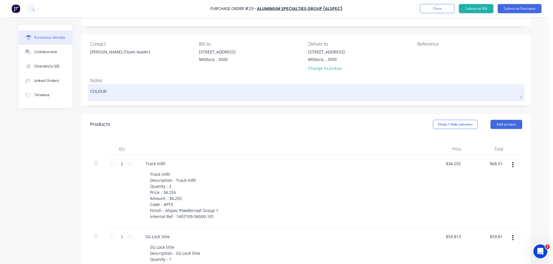
type textarea "x"
type textarea "COLOUR I"
type textarea "x"
type textarea "COLOUR IS"
type textarea "x"
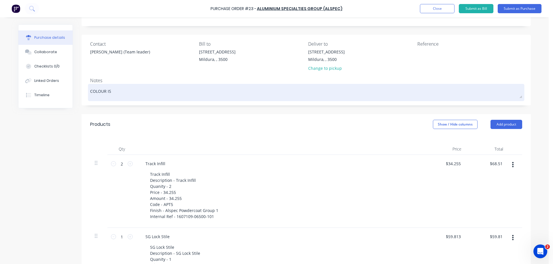
type textarea "COLOUR IS"
type textarea "x"
type textarea "COLOUR IS C"
type textarea "x"
type textarea "COLOUR IS CU"
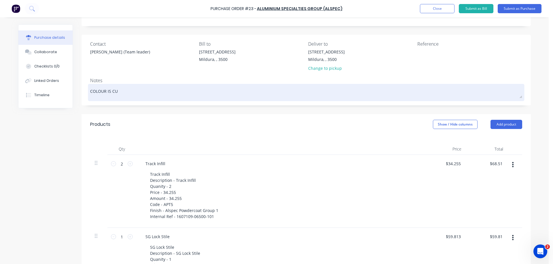
type textarea "x"
type textarea "COLOUR IS CUS"
type textarea "x"
type textarea "COLOUR IS CUST"
type textarea "x"
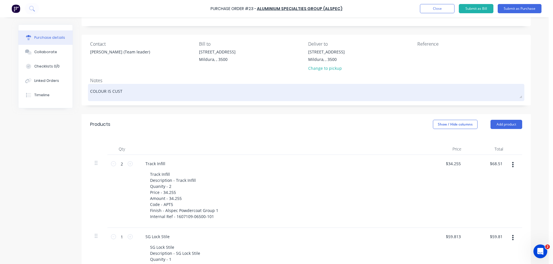
type textarea "COLOUR IS CUSTO"
type textarea "x"
type textarea "COLOUR IS CUSTOM"
type textarea "x"
type textarea "COLOUR IS CUSTOM"
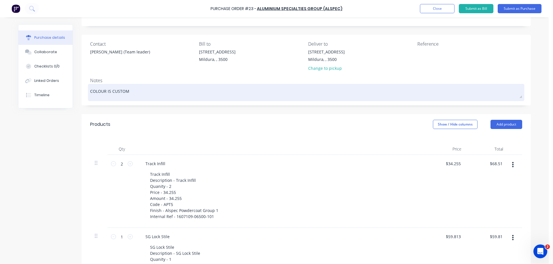
type textarea "x"
type textarea "COLOUR IS CUSTOM B"
type textarea "x"
type textarea "COLOUR IS CUSTOM BL"
type textarea "x"
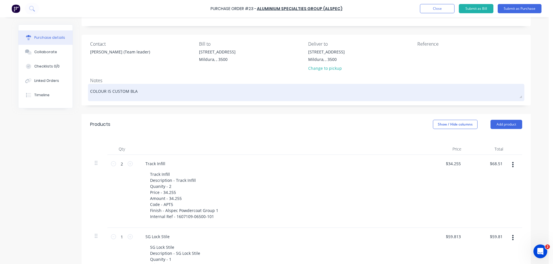
type textarea "COLOUR IS CUSTOM BLAC"
type textarea "x"
type textarea "COLOUR IS CUSTOM BLACK"
click at [100, 91] on textarea "COLOUR IS CUSTOM BLACK" at bounding box center [306, 91] width 432 height 13
type textarea "x"
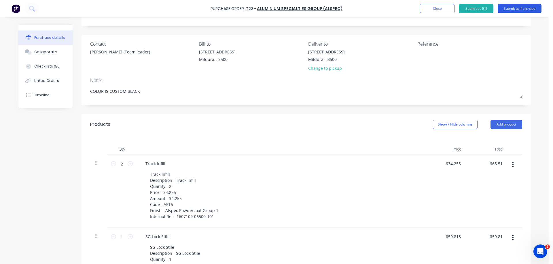
type textarea "COLOR IS CUSTOM BLACK"
type textarea "x"
type textarea "COLOR IS CUSTOM BLACK"
click at [524, 7] on button "Submit as Purchase" at bounding box center [519, 8] width 44 height 9
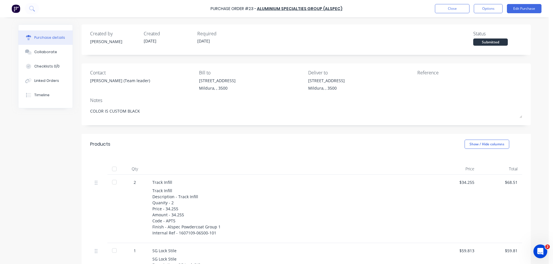
click at [422, 78] on div at bounding box center [453, 85] width 72 height 14
click at [519, 7] on button "Edit Purchase" at bounding box center [524, 8] width 35 height 9
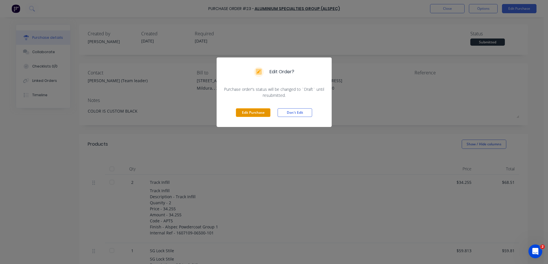
click at [262, 111] on button "Edit Purchase" at bounding box center [253, 113] width 35 height 9
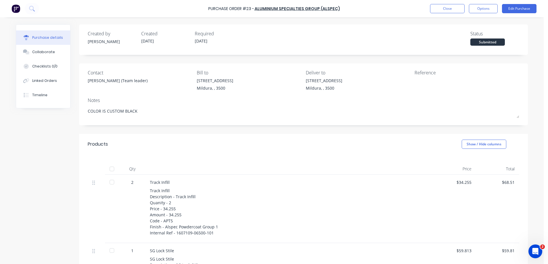
type textarea "x"
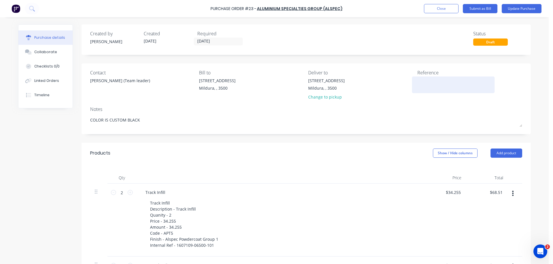
click at [422, 81] on textarea at bounding box center [453, 84] width 72 height 13
type textarea "8"
type textarea "MIL-8014 [PERSON_NAME]"
type textarea "x"
type textarea "MIL-8014 [PERSON_NAME]"
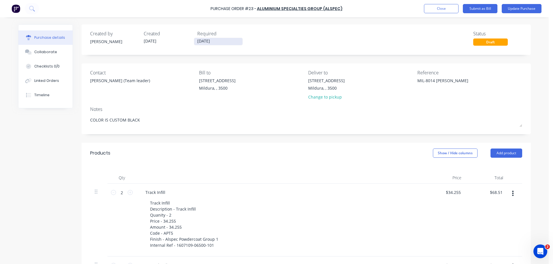
click at [215, 41] on input "[DATE]" at bounding box center [218, 41] width 48 height 7
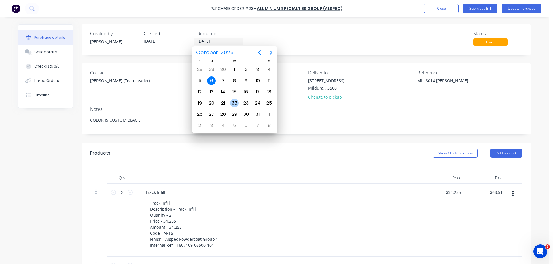
click at [236, 102] on div "22" at bounding box center [234, 103] width 9 height 9
type textarea "x"
type input "22/10/25"
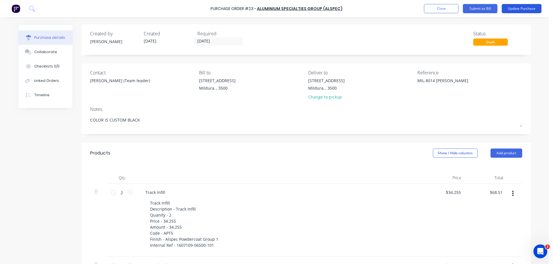
click at [525, 7] on button "Update Purchase" at bounding box center [521, 8] width 40 height 9
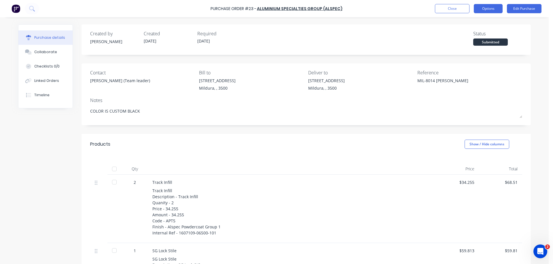
click at [491, 7] on button "Options" at bounding box center [487, 8] width 29 height 9
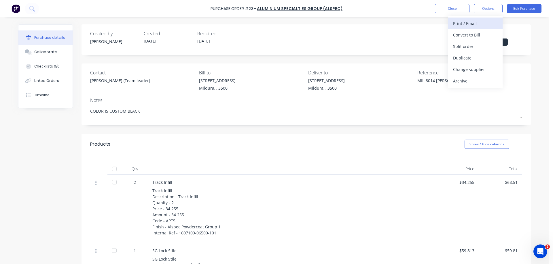
click at [471, 23] on div "Print / Email" at bounding box center [475, 23] width 44 height 8
click at [467, 35] on div "With pricing" at bounding box center [475, 35] width 44 height 8
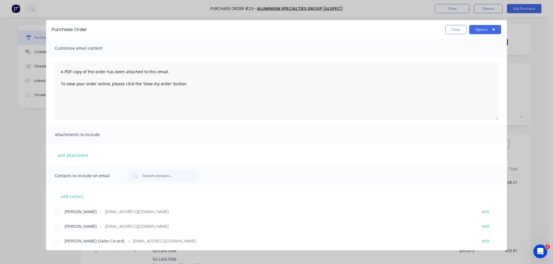
scroll to position [46, 0]
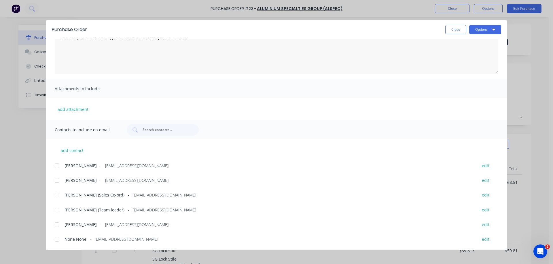
click at [57, 165] on div at bounding box center [57, 166] width 12 height 12
click at [57, 210] on div at bounding box center [57, 211] width 12 height 12
click at [494, 28] on icon "button" at bounding box center [493, 29] width 3 height 5
click at [457, 66] on div "Email" at bounding box center [473, 67] width 44 height 8
click at [454, 28] on button "Close" at bounding box center [455, 29] width 21 height 9
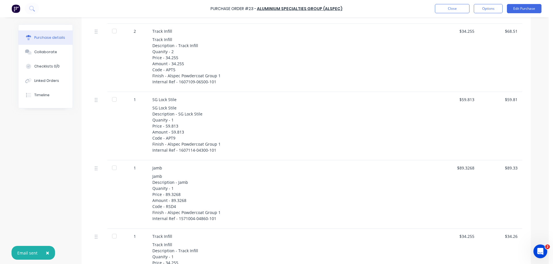
scroll to position [0, 0]
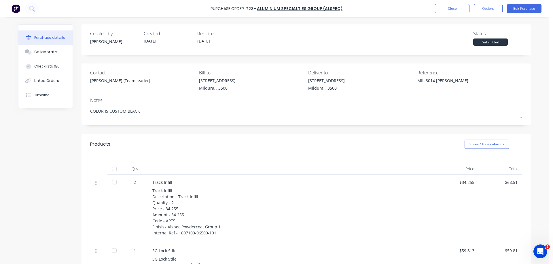
type textarea "x"
click at [457, 7] on button "Close" at bounding box center [452, 8] width 35 height 9
